Goal: Task Accomplishment & Management: Use online tool/utility

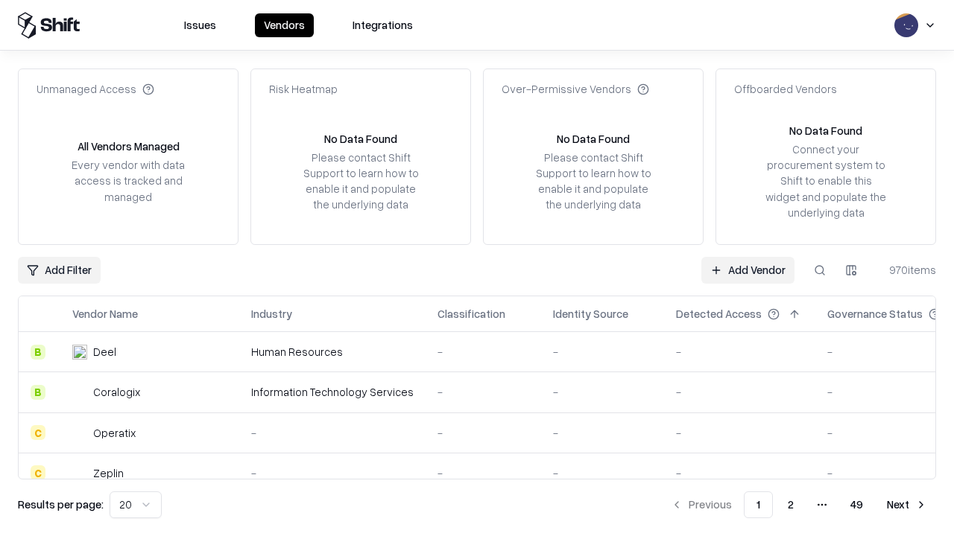
click at [747, 270] on link "Add Vendor" at bounding box center [747, 270] width 93 height 27
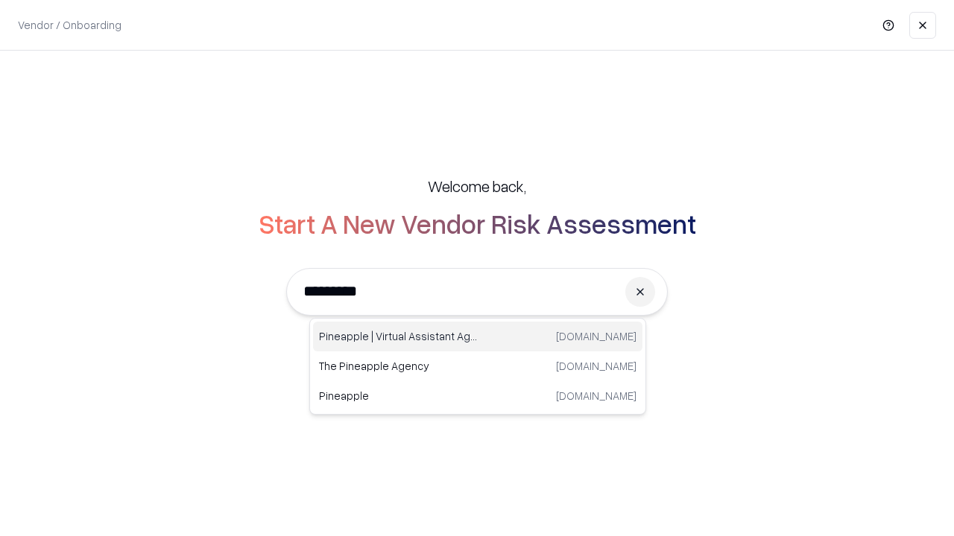
click at [478, 337] on div "Pineapple | Virtual Assistant Agency [DOMAIN_NAME]" at bounding box center [477, 337] width 329 height 30
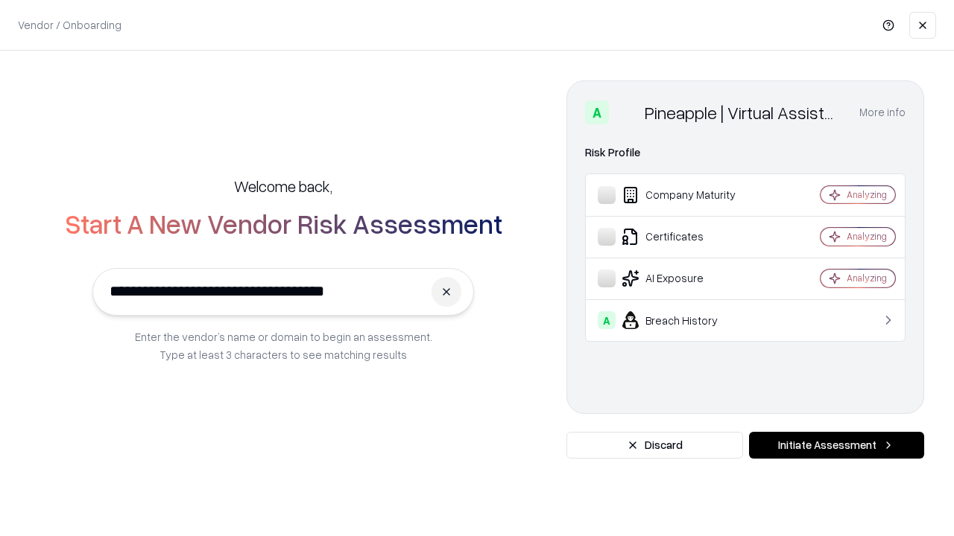
type input "**********"
click at [836, 445] on button "Initiate Assessment" at bounding box center [836, 445] width 175 height 27
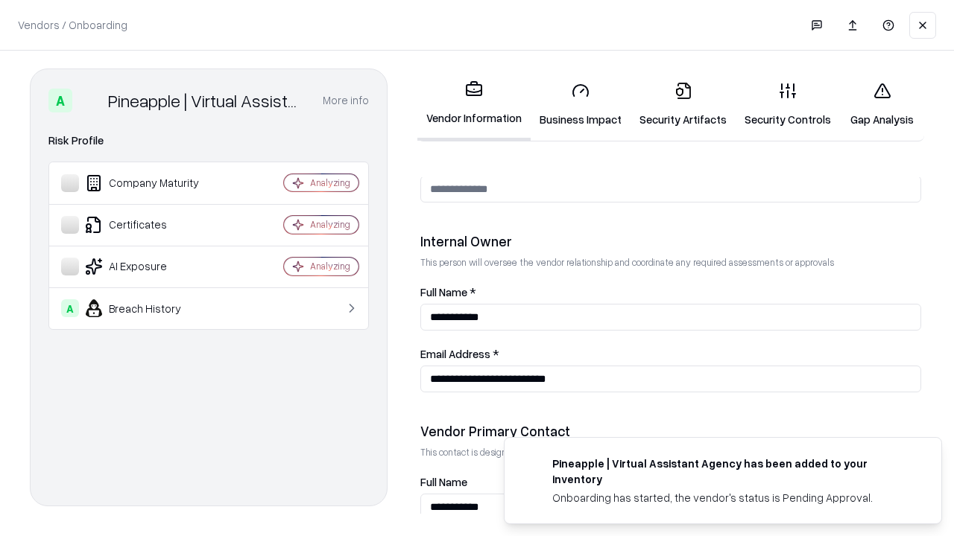
scroll to position [772, 0]
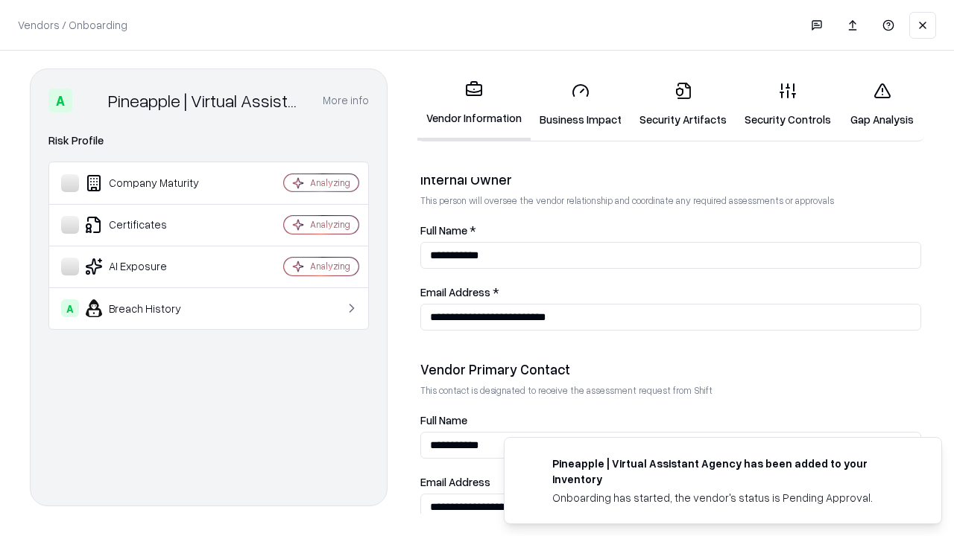
click at [580, 104] on link "Business Impact" at bounding box center [580, 104] width 100 height 69
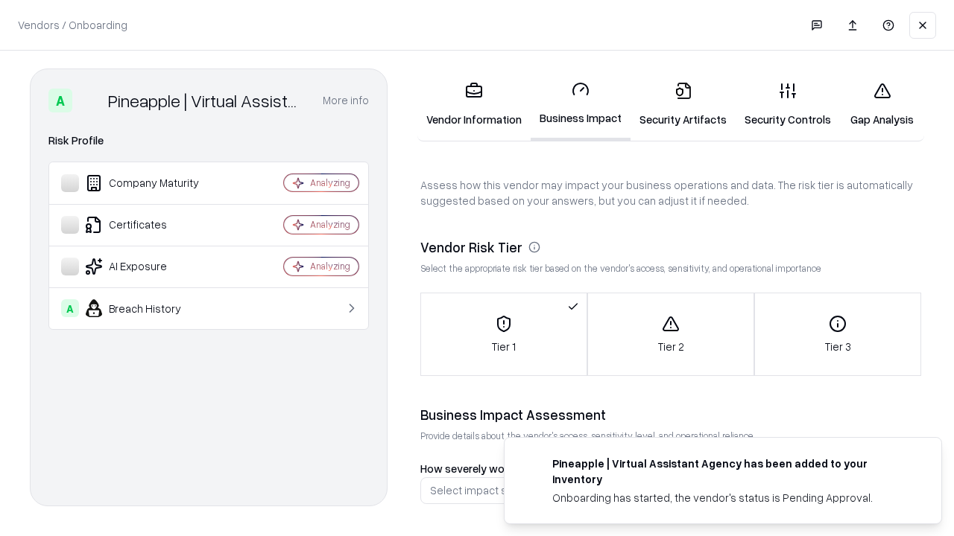
click at [881, 104] on link "Gap Analysis" at bounding box center [882, 104] width 84 height 69
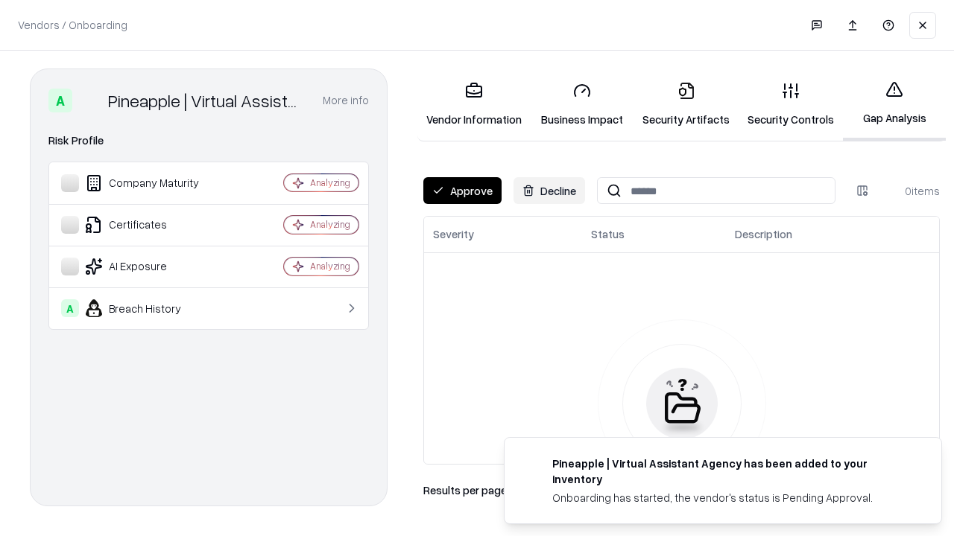
click at [462, 191] on button "Approve" at bounding box center [462, 190] width 78 height 27
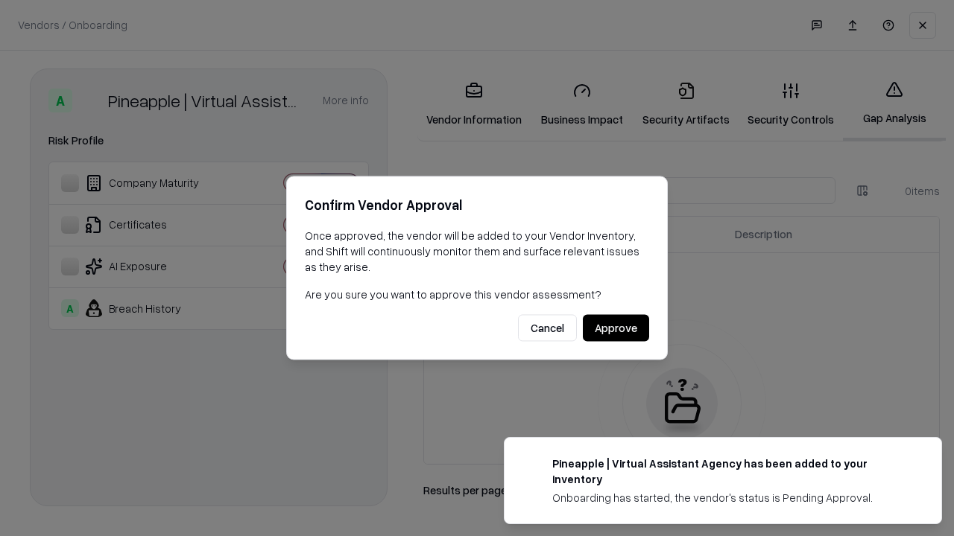
click at [615, 328] on button "Approve" at bounding box center [616, 328] width 66 height 27
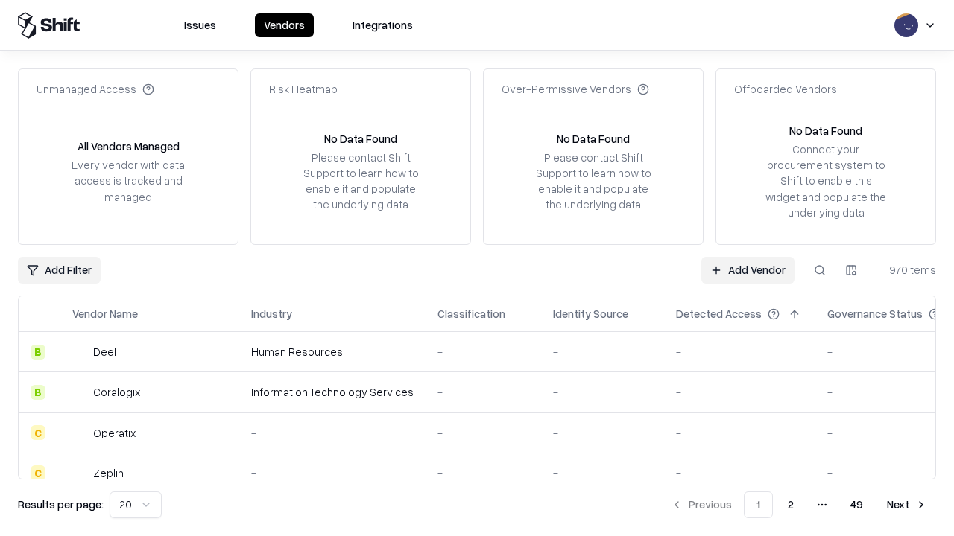
type input "**********"
click at [747, 270] on link "Add Vendor" at bounding box center [747, 270] width 93 height 27
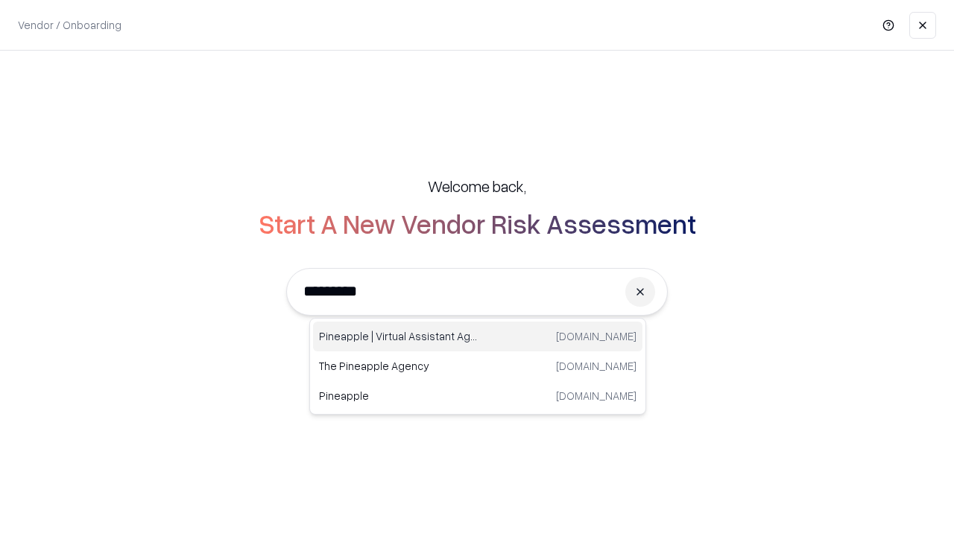
click at [478, 337] on div "Pineapple | Virtual Assistant Agency [DOMAIN_NAME]" at bounding box center [477, 337] width 329 height 30
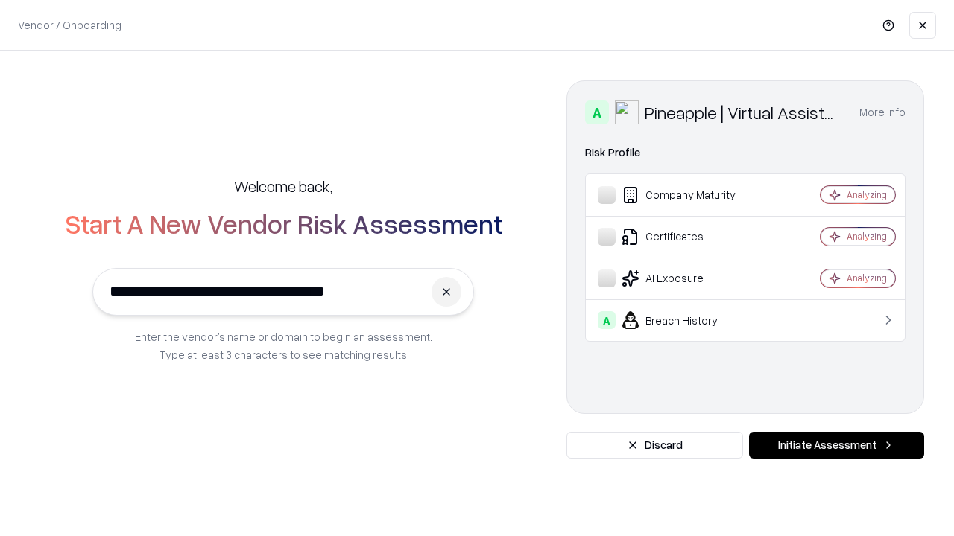
type input "**********"
click at [836, 445] on button "Initiate Assessment" at bounding box center [836, 445] width 175 height 27
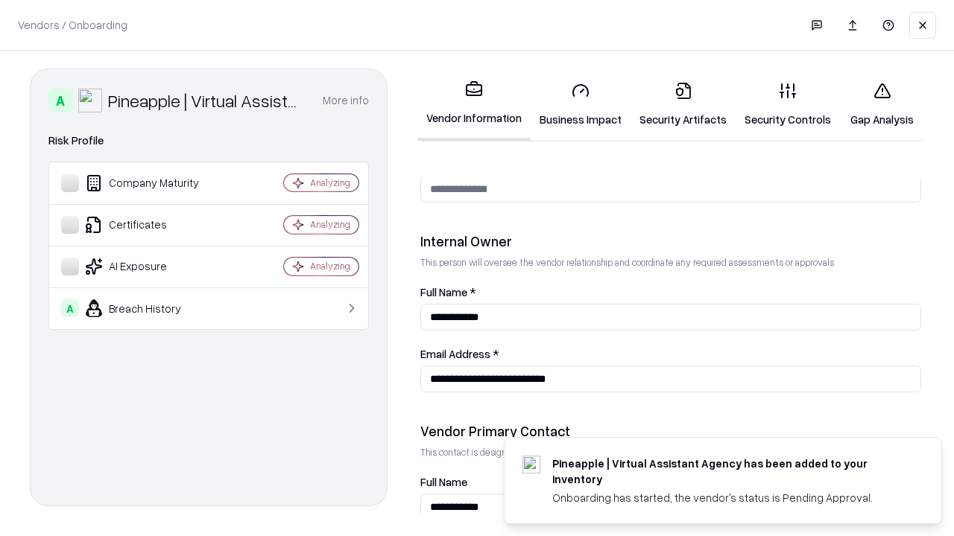
scroll to position [772, 0]
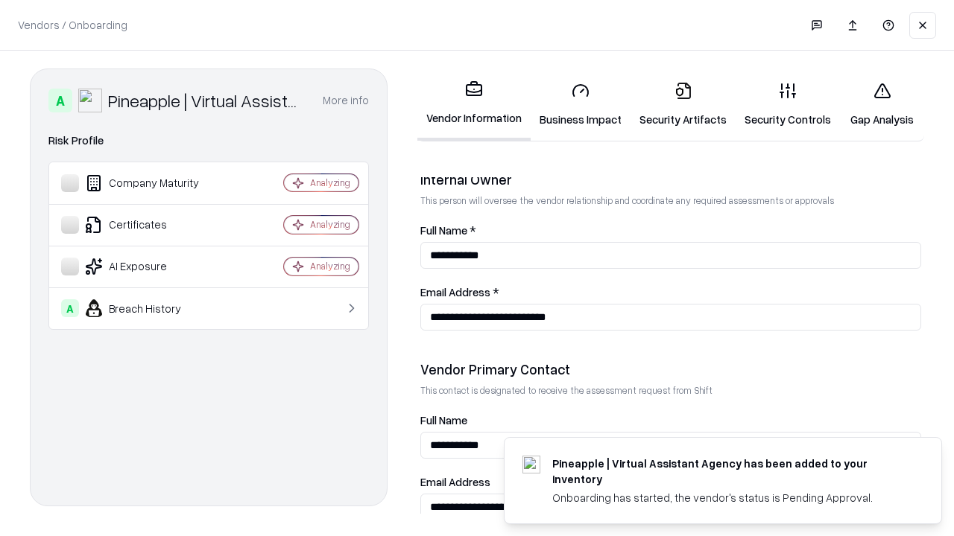
click at [881, 104] on link "Gap Analysis" at bounding box center [882, 104] width 84 height 69
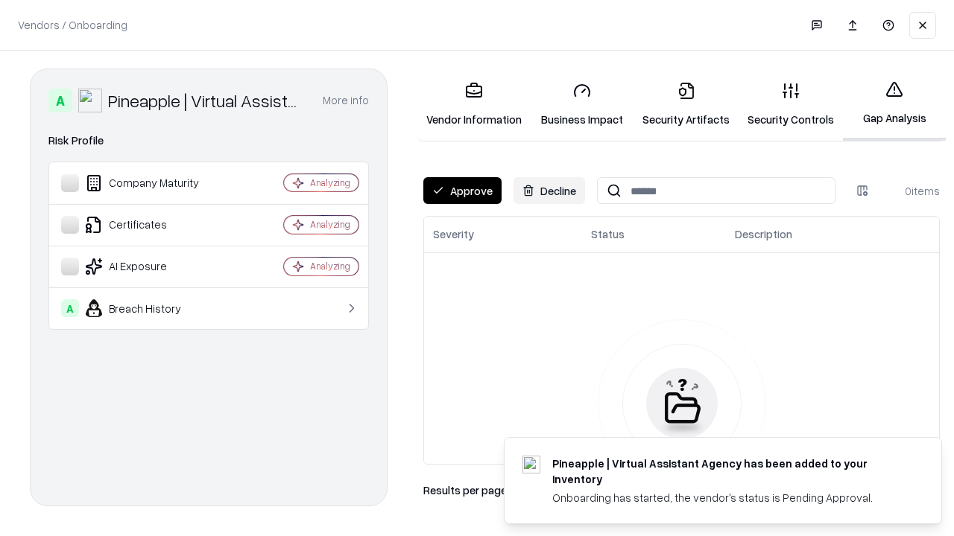
click at [462, 191] on button "Approve" at bounding box center [462, 190] width 78 height 27
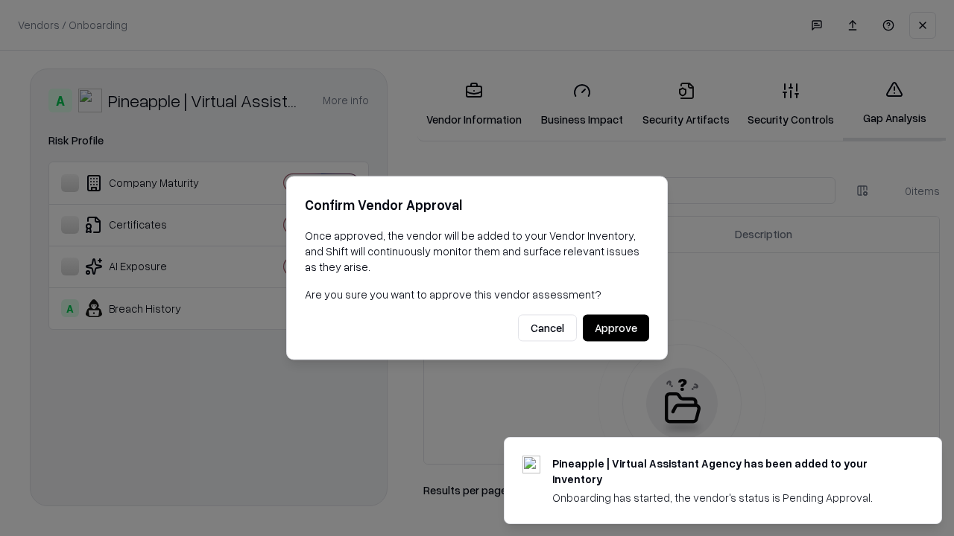
click at [615, 328] on button "Approve" at bounding box center [616, 328] width 66 height 27
